Goal: Information Seeking & Learning: Find contact information

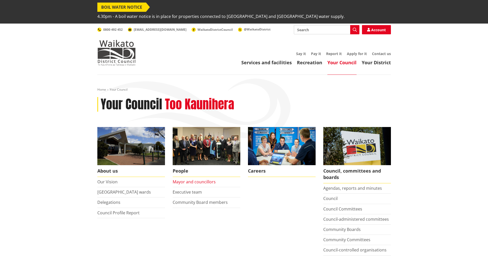
click at [191, 179] on link "Mayor and councillors" at bounding box center [194, 182] width 43 height 6
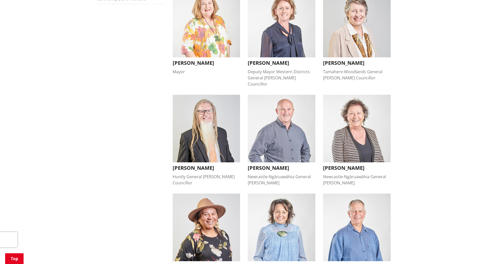
scroll to position [128, 0]
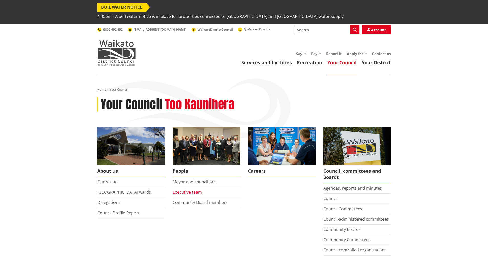
click at [190, 189] on link "Executive team" at bounding box center [187, 192] width 29 height 6
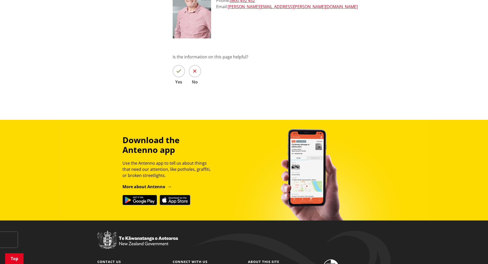
scroll to position [768, 0]
